Goal: Navigation & Orientation: Find specific page/section

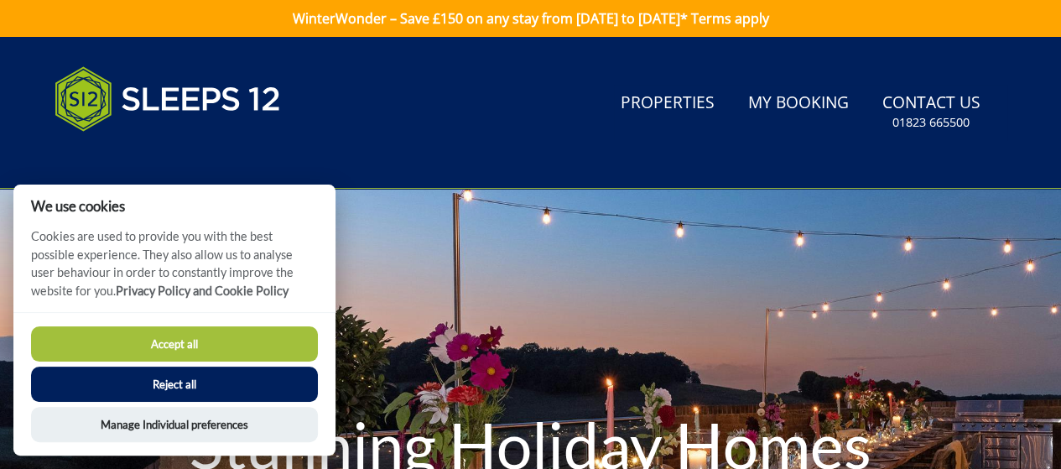
click at [251, 356] on button "Accept all" at bounding box center [174, 343] width 287 height 35
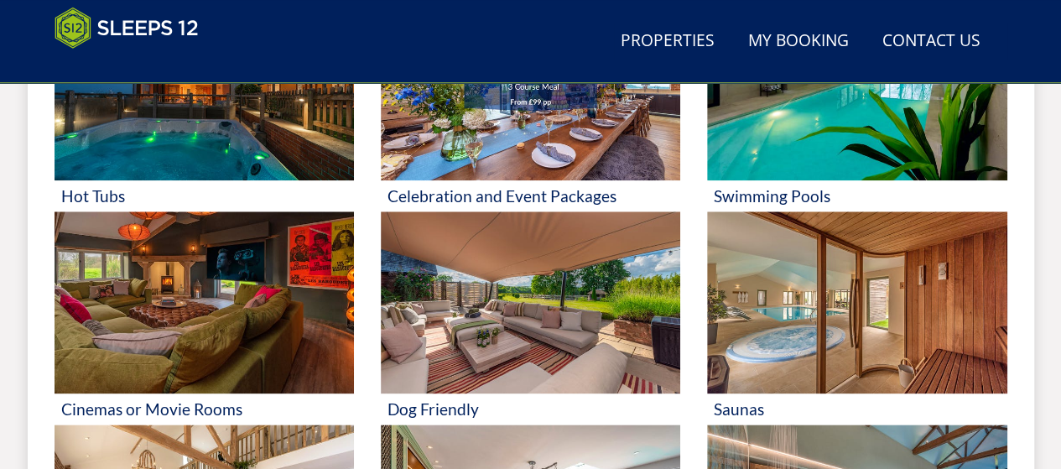
scroll to position [808, 0]
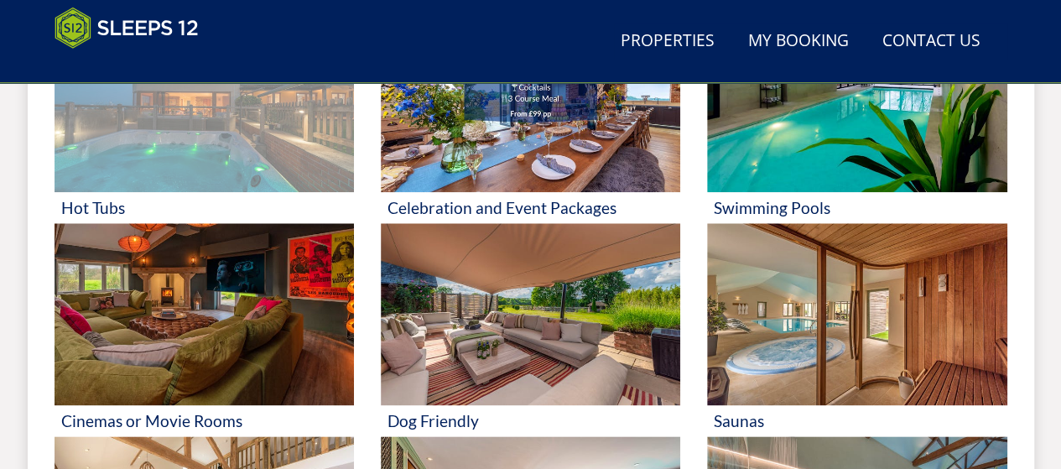
click at [203, 161] on img at bounding box center [204, 100] width 299 height 183
